Goal: Task Accomplishment & Management: Use online tool/utility

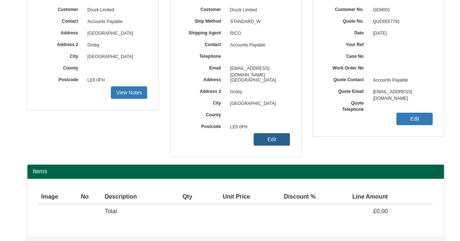
scroll to position [114, 0]
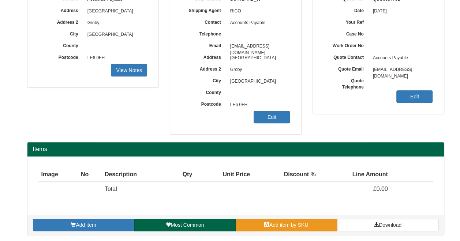
click at [285, 225] on span "Add item by SKU" at bounding box center [288, 225] width 39 height 6
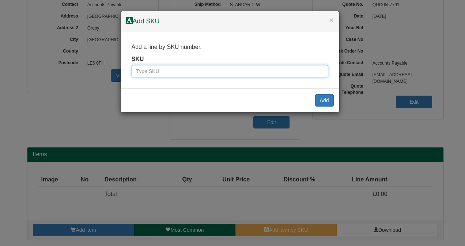
paste input "0345900GE"
type input "0345900GE"
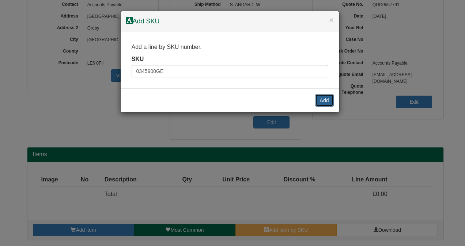
click at [327, 101] on button "Add" at bounding box center [324, 100] width 19 height 12
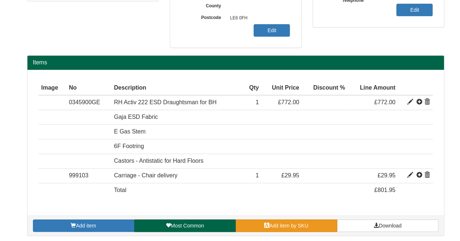
click at [305, 225] on span "Add item by SKU" at bounding box center [288, 226] width 39 height 6
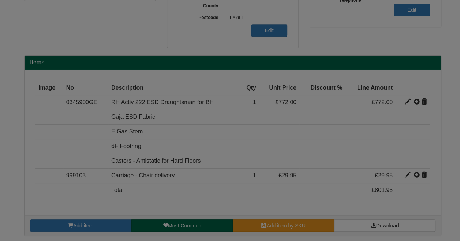
scroll to position [195, 0]
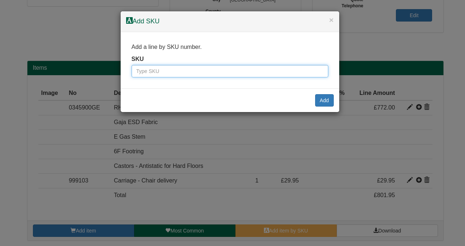
paste input "0345700GE"
type input "0345700GE"
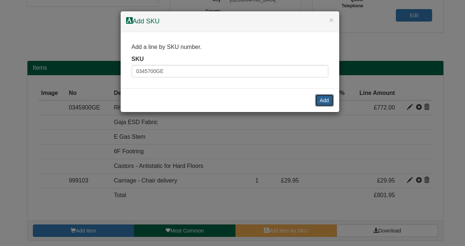
click at [318, 99] on button "Add" at bounding box center [324, 100] width 19 height 12
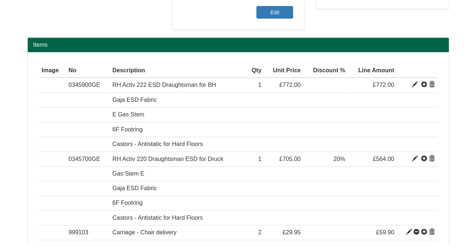
scroll to position [231, 0]
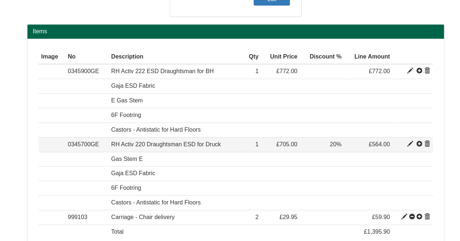
click at [409, 141] on span at bounding box center [410, 144] width 6 height 6
type input "RH Activ 220 Draughtsman ESD for Druck"
type input "Camira Hi-Tech Fabric - Colour code: TBC"
type input "385.00"
type input "705.00"
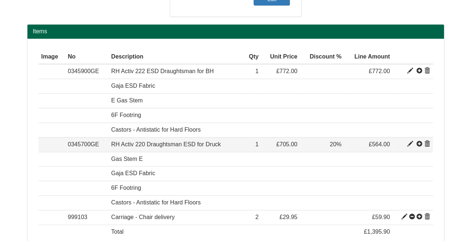
type input "705.00"
type input "1"
type input "20.00"
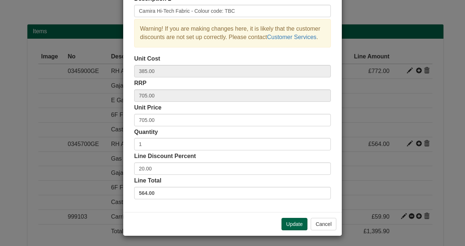
scroll to position [0, 0]
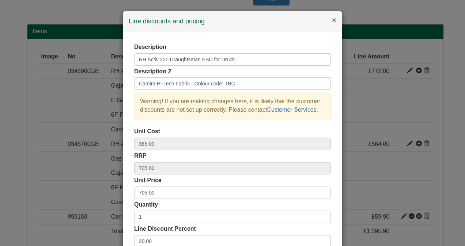
click at [332, 20] on button "×" at bounding box center [334, 20] width 4 height 8
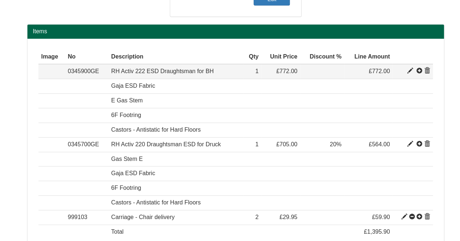
click at [409, 68] on span at bounding box center [410, 71] width 6 height 6
type input "RH Activ 222 ESD Draughtsman for BH"
type input "298.00"
type input "772.00"
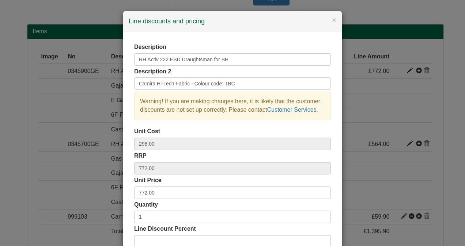
click at [334, 23] on div "× Line discounts and pricing" at bounding box center [232, 21] width 219 height 21
click at [332, 21] on button "×" at bounding box center [334, 20] width 4 height 8
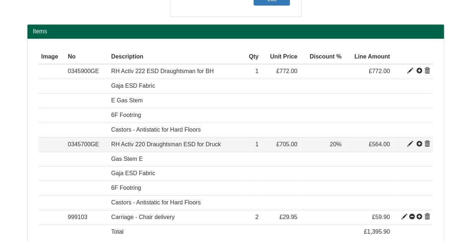
click at [408, 141] on span at bounding box center [410, 144] width 6 height 6
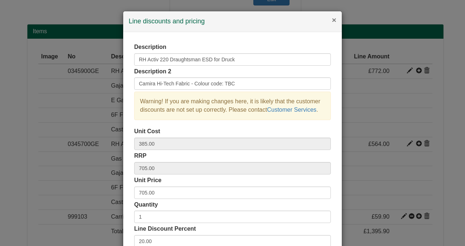
click at [332, 22] on button "×" at bounding box center [334, 20] width 4 height 8
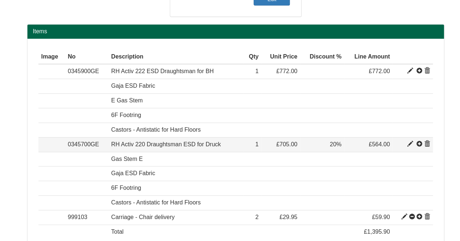
click at [409, 142] on span at bounding box center [410, 144] width 6 height 6
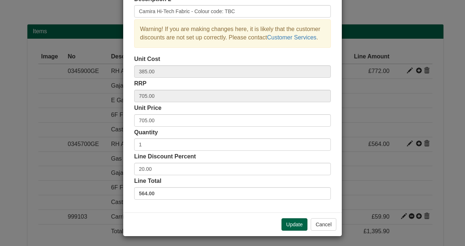
scroll to position [73, 0]
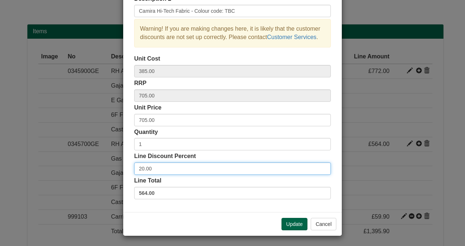
drag, startPoint x: 153, startPoint y: 164, endPoint x: 119, endPoint y: 174, distance: 35.1
click at [119, 174] on div "× Line discounts and pricing Description RH Activ 220 Draughtsman ESD for Druck…" at bounding box center [232, 123] width 465 height 246
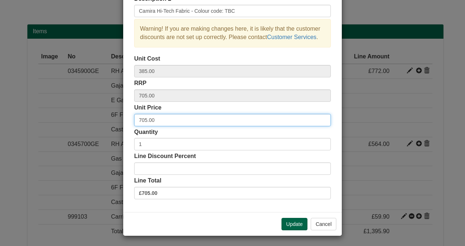
drag, startPoint x: 160, startPoint y: 120, endPoint x: 101, endPoint y: 127, distance: 60.0
click at [105, 127] on div "× Line discounts and pricing Description RH Activ 220 Draughtsman ESD for Druck…" at bounding box center [232, 123] width 465 height 246
type input "539.40"
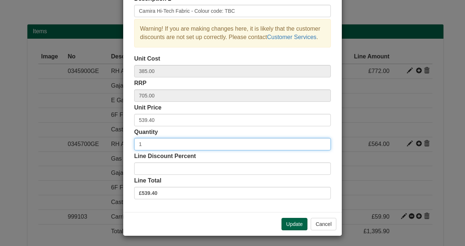
click at [157, 146] on input "1" at bounding box center [232, 144] width 197 height 12
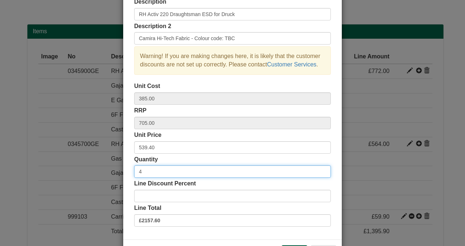
scroll to position [36, 0]
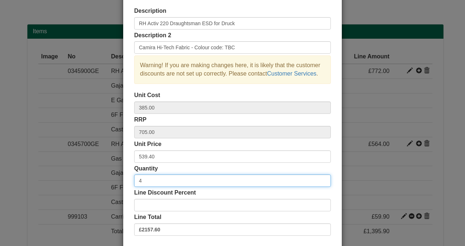
type input "4"
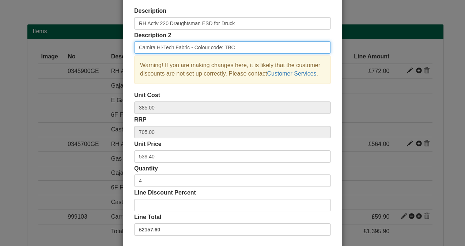
click at [239, 49] on input "Camira Hi-Tech Fabric - Colour code: TBC" at bounding box center [232, 47] width 197 height 12
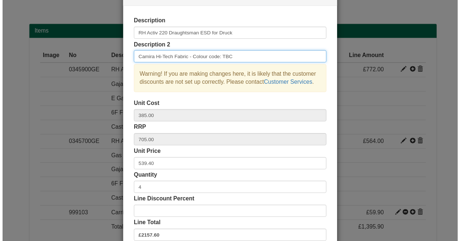
scroll to position [0, 0]
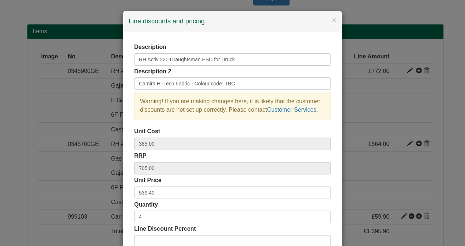
click at [21, 65] on div "× Line discounts and pricing Description RH Activ 220 Draughtsman ESD for Druck…" at bounding box center [232, 123] width 465 height 246
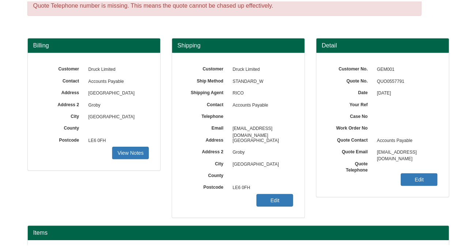
scroll to position [110, 0]
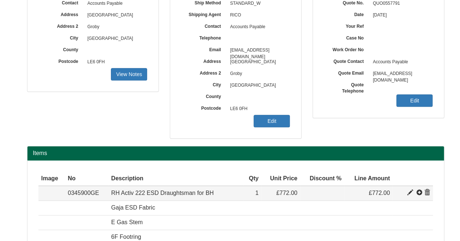
click at [410, 193] on span at bounding box center [410, 193] width 6 height 6
type input "RH Activ 222 ESD Draughtsman for BH"
type input "298.00"
type input "772.00"
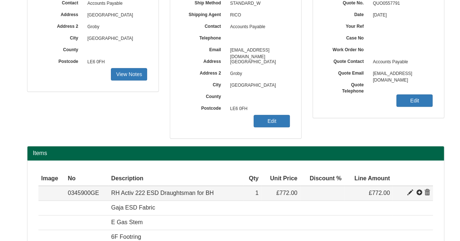
type input "1"
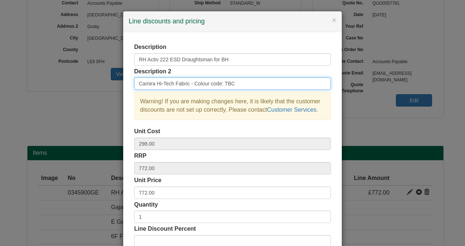
click at [277, 86] on input "Camira Hi-Tech Fabric - Colour code: TBC" at bounding box center [232, 84] width 197 height 12
type input "Camira Hi-Tech Fabric - Colour code: Cobalt AS004"
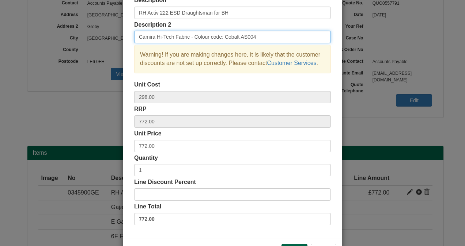
scroll to position [0, 0]
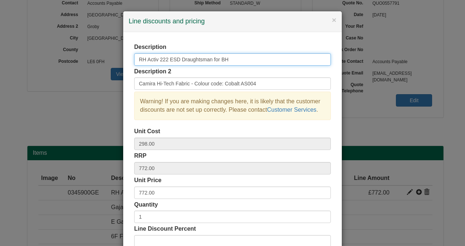
click at [231, 58] on input "RH Activ 222 ESD Draughtsman for BH" at bounding box center [232, 59] width 197 height 12
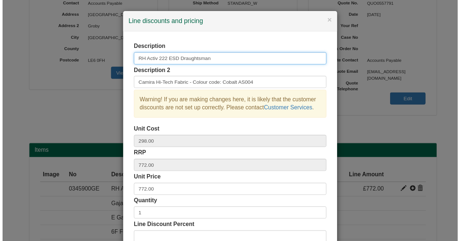
scroll to position [73, 0]
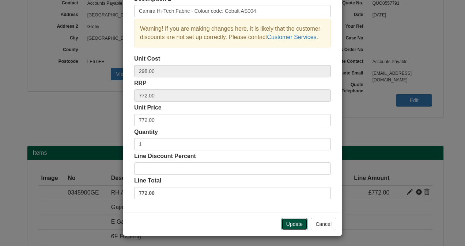
click at [293, 224] on button "Update" at bounding box center [295, 224] width 26 height 12
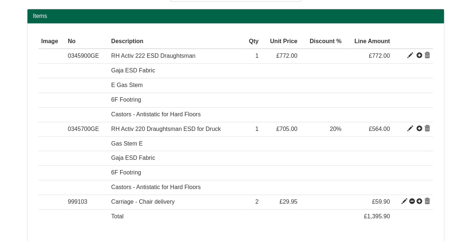
scroll to position [236, 0]
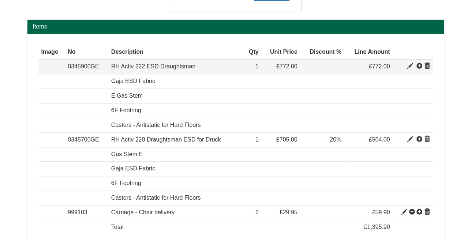
click at [426, 63] on span at bounding box center [427, 66] width 6 height 6
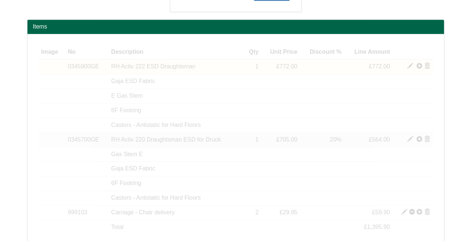
scroll to position [200, 0]
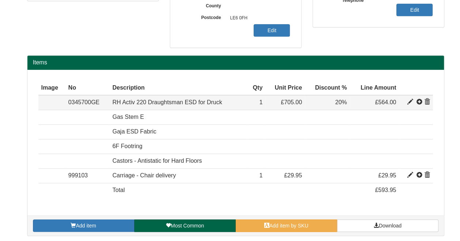
click at [410, 101] on span at bounding box center [410, 102] width 6 height 6
type input "RH Activ 220 Draughtsman ESD for Druck"
type input "Camira Hi-Tech Fabric - Colour code: TBC"
type input "385.00"
type input "705.00"
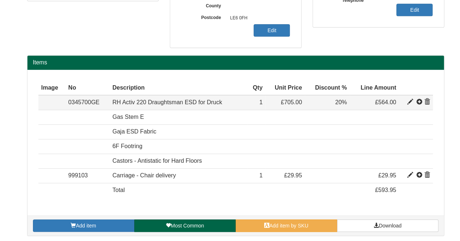
type input "705.00"
type input "20.00"
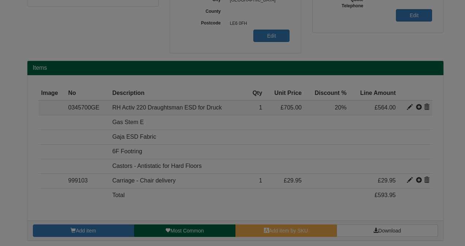
scroll to position [0, 0]
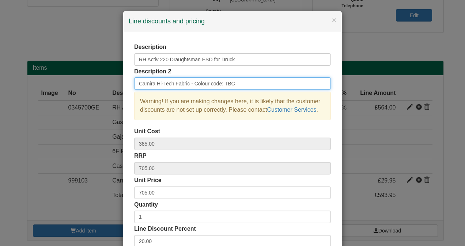
click at [235, 83] on input "Camira Hi-Tech Fabric - Colour code: TBC" at bounding box center [232, 84] width 197 height 12
type input "Camira Hi-Tech Fabric - Colour code: Cobalt AS004"
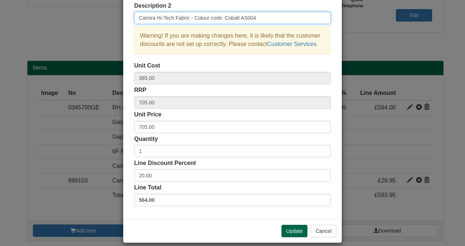
scroll to position [73, 0]
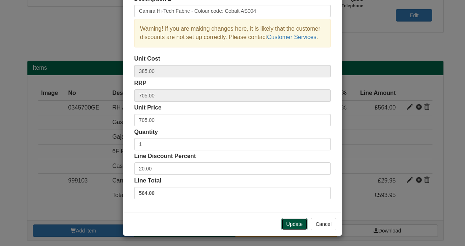
click at [294, 220] on button "Update" at bounding box center [295, 224] width 26 height 12
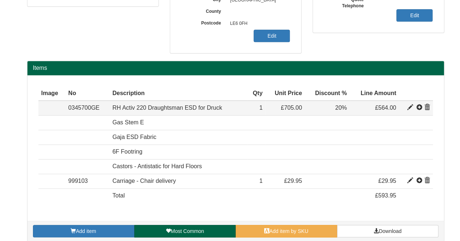
click at [410, 105] on span at bounding box center [410, 108] width 6 height 6
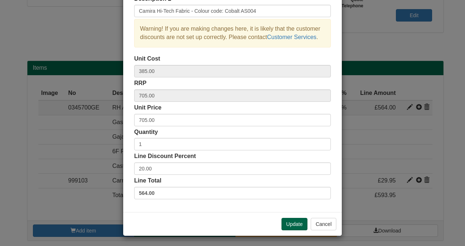
scroll to position [0, 0]
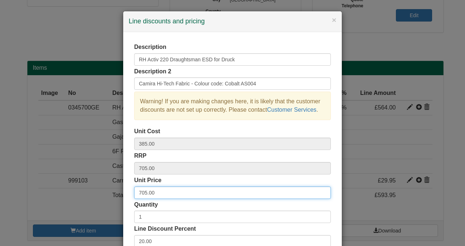
drag, startPoint x: 180, startPoint y: 196, endPoint x: 114, endPoint y: 194, distance: 65.8
click at [114, 194] on div "× Line discounts and pricing Description RH Activ 220 Draughtsman ESD for Druck…" at bounding box center [232, 123] width 465 height 246
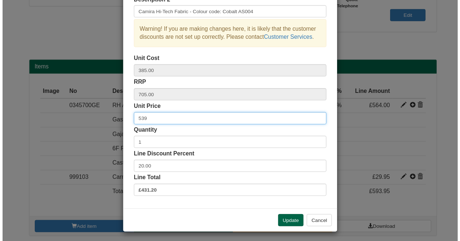
scroll to position [73, 0]
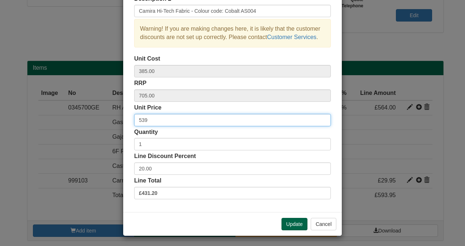
type input "539"
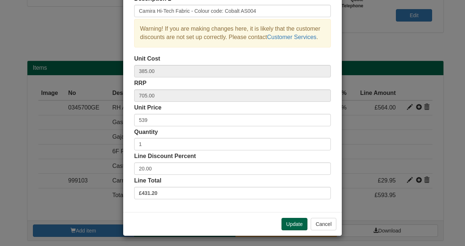
click at [127, 151] on div "Description RH Activ 220 Draughtsman ESD for Druck Description 2 Camira Hi-Tech…" at bounding box center [232, 85] width 219 height 253
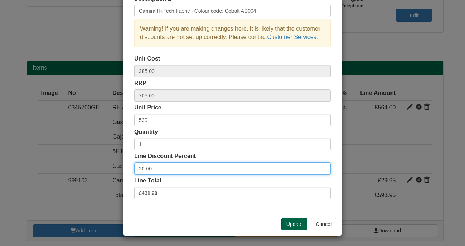
drag, startPoint x: 149, startPoint y: 169, endPoint x: 125, endPoint y: 171, distance: 24.2
click at [125, 171] on div "Description RH Activ 220 Draughtsman ESD for Druck Description 2 Camira Hi-Tech…" at bounding box center [232, 85] width 219 height 253
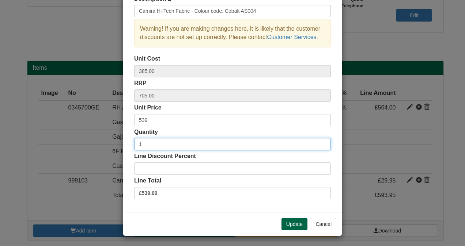
click at [146, 146] on input "1" at bounding box center [232, 144] width 197 height 12
type input "4"
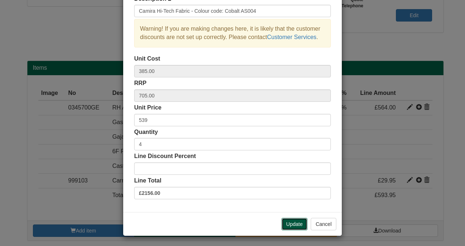
click at [288, 224] on button "Update" at bounding box center [295, 224] width 26 height 12
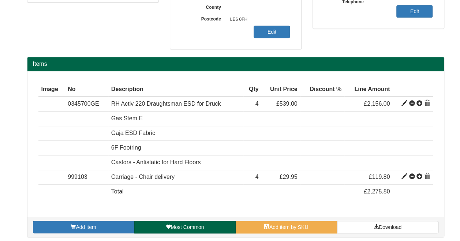
scroll to position [200, 0]
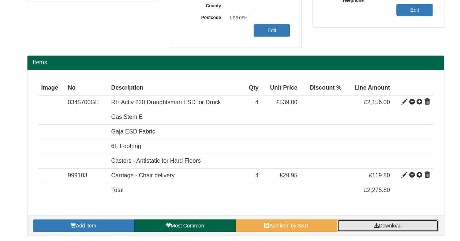
click at [405, 224] on link "Download" at bounding box center [387, 225] width 101 height 12
